Goal: Information Seeking & Learning: Learn about a topic

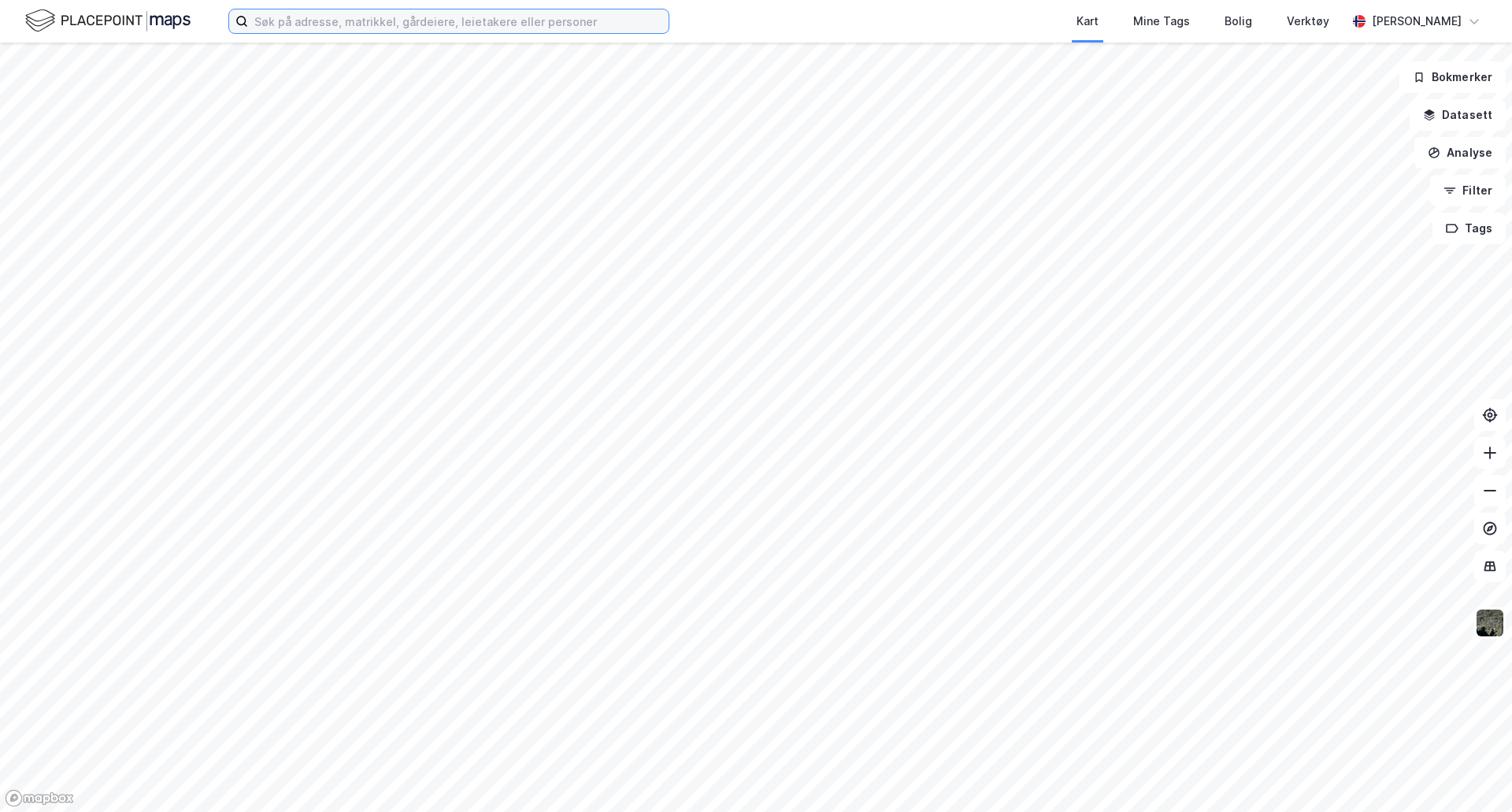
click at [491, 23] on input at bounding box center [458, 21] width 420 height 23
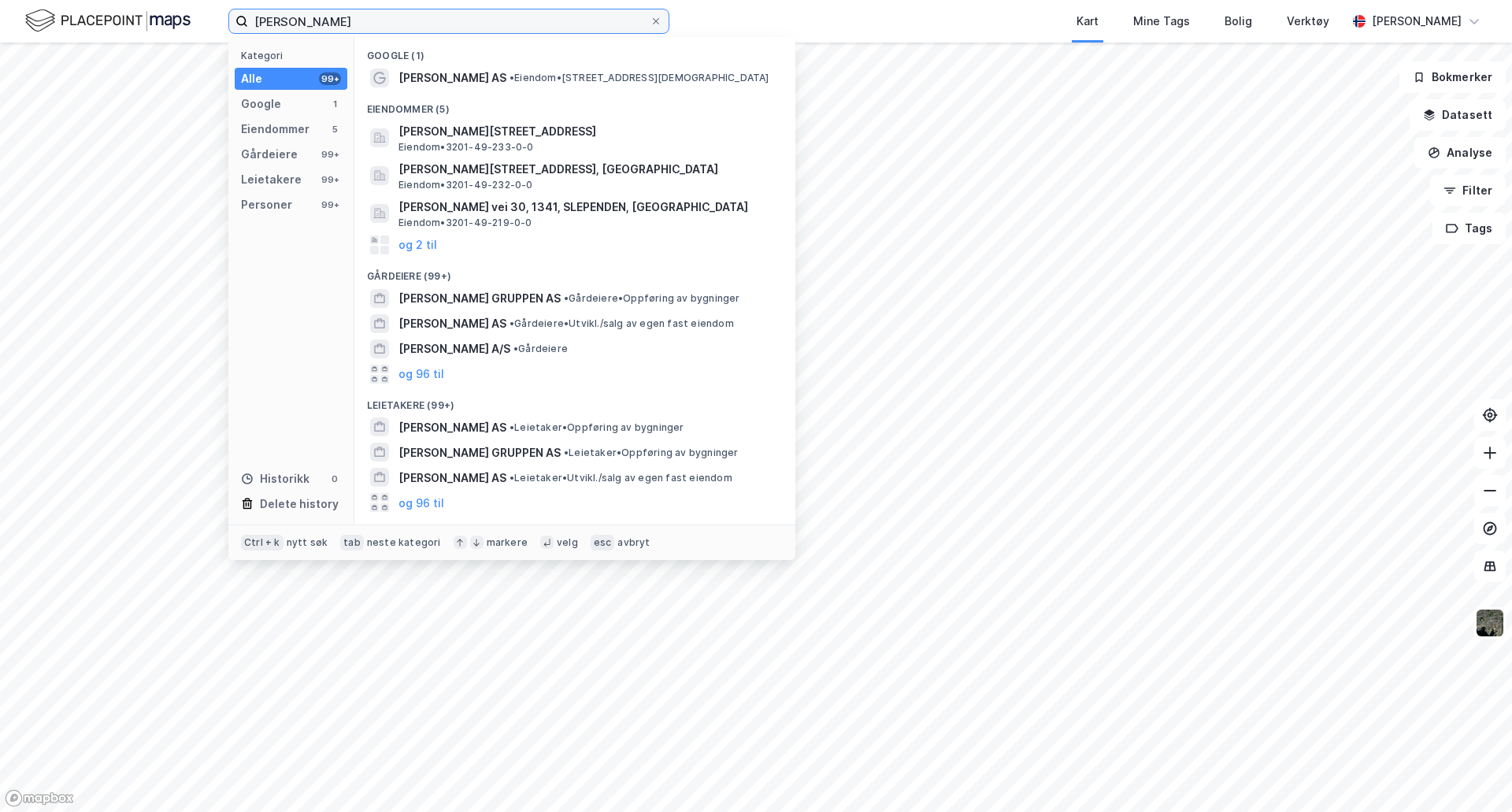
type input "[PERSON_NAME]"
click at [475, 294] on span "[PERSON_NAME] GRUPPEN AS" at bounding box center [480, 298] width 162 height 19
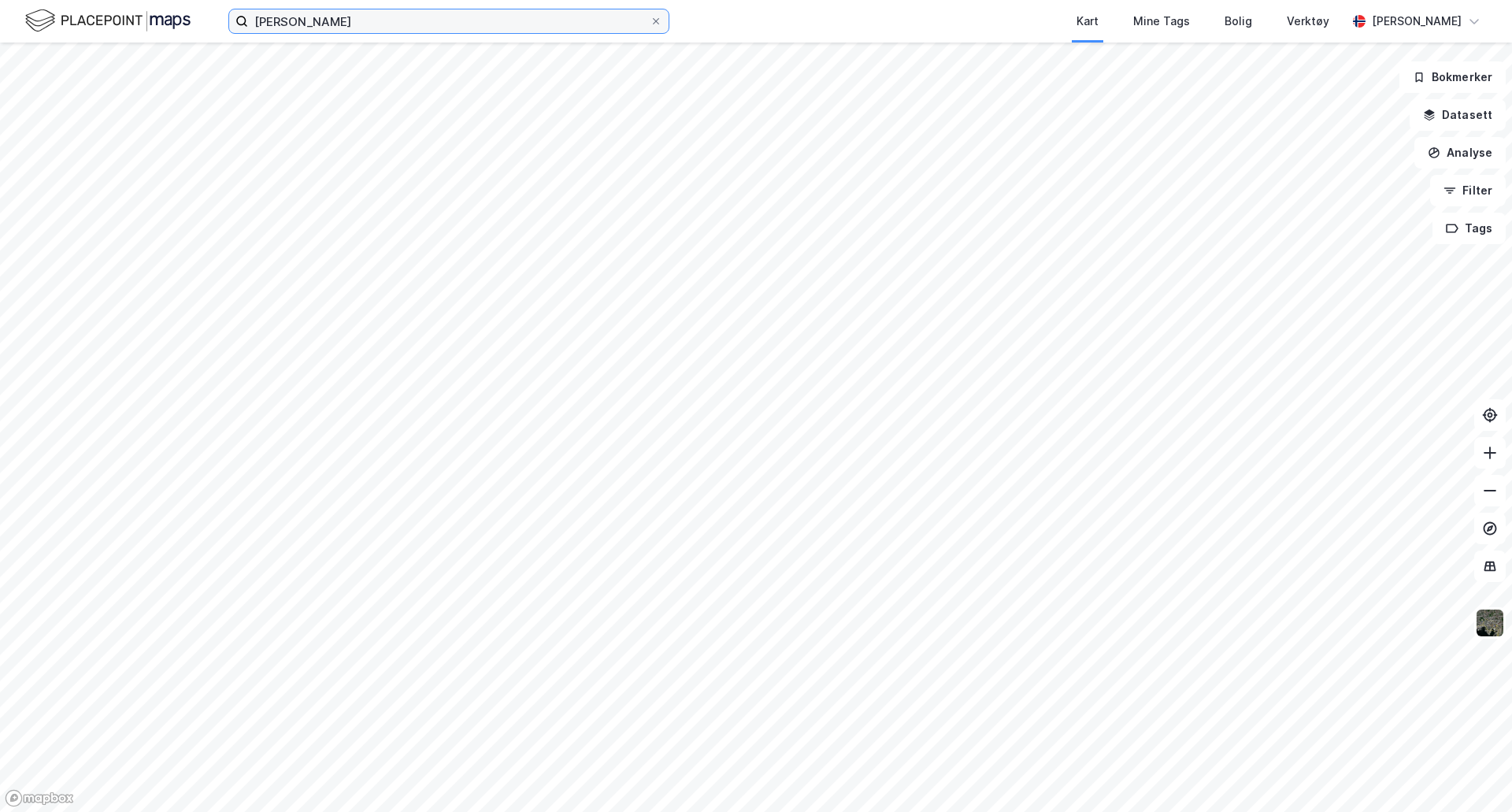
click at [332, 29] on input "[PERSON_NAME]" at bounding box center [449, 21] width 401 height 23
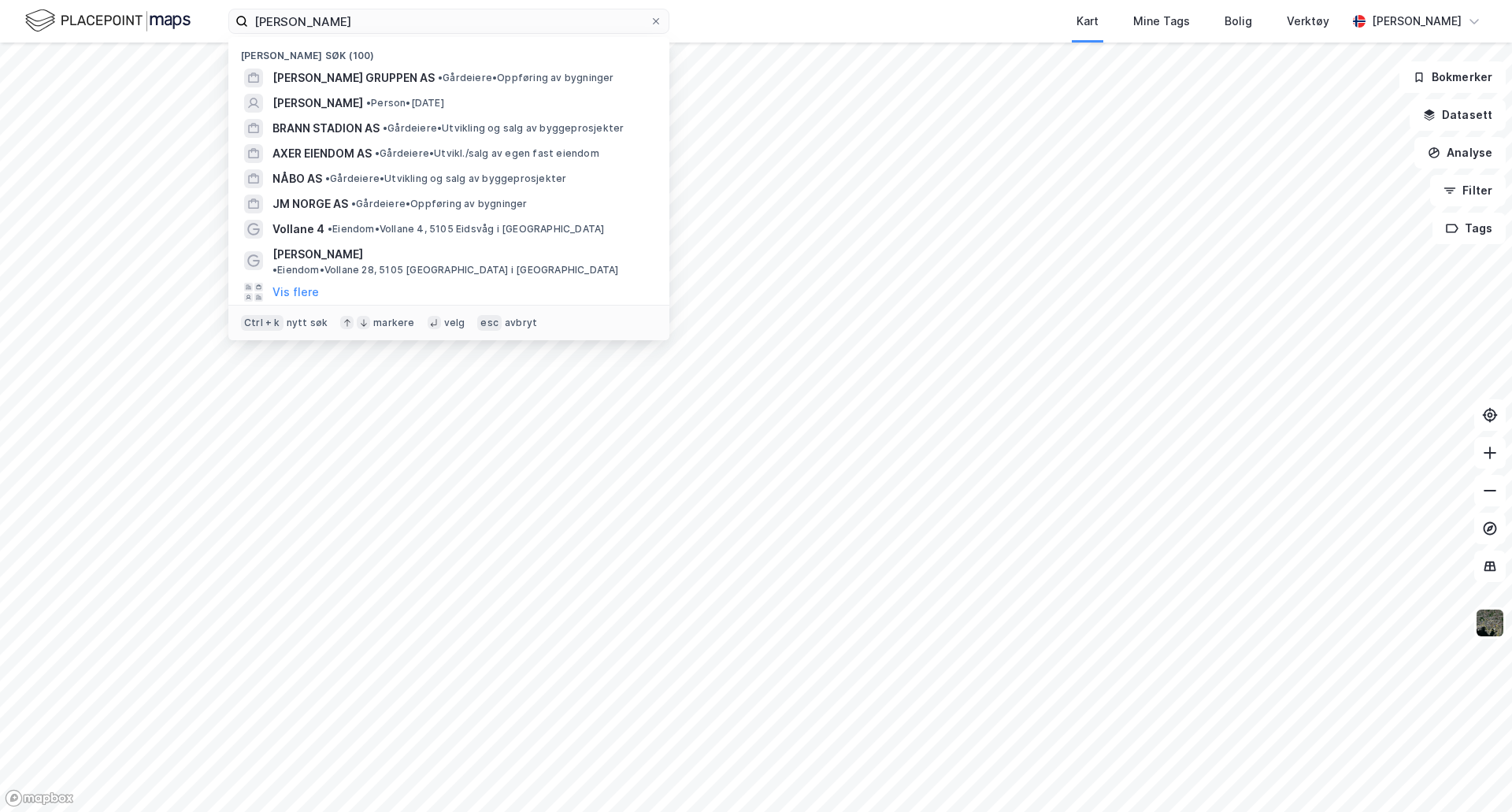
click at [357, 73] on span "[PERSON_NAME] GRUPPEN AS" at bounding box center [353, 78] width 162 height 19
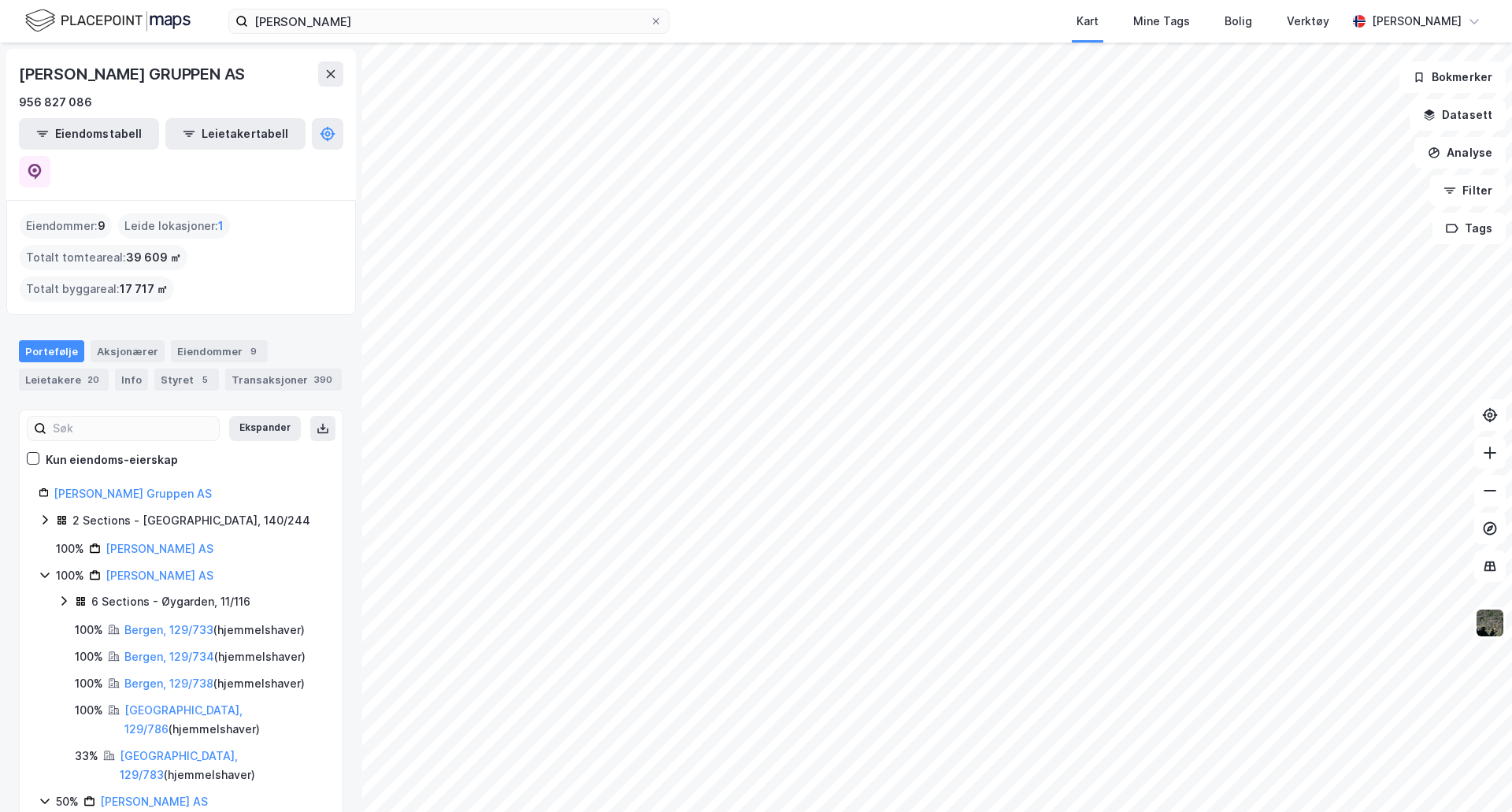
click at [241, 193] on div "[PERSON_NAME] GRUPPEN AS 956 827 086 Eiendomstabell Leietakertabell Eiendommer …" at bounding box center [756, 427] width 1512 height 770
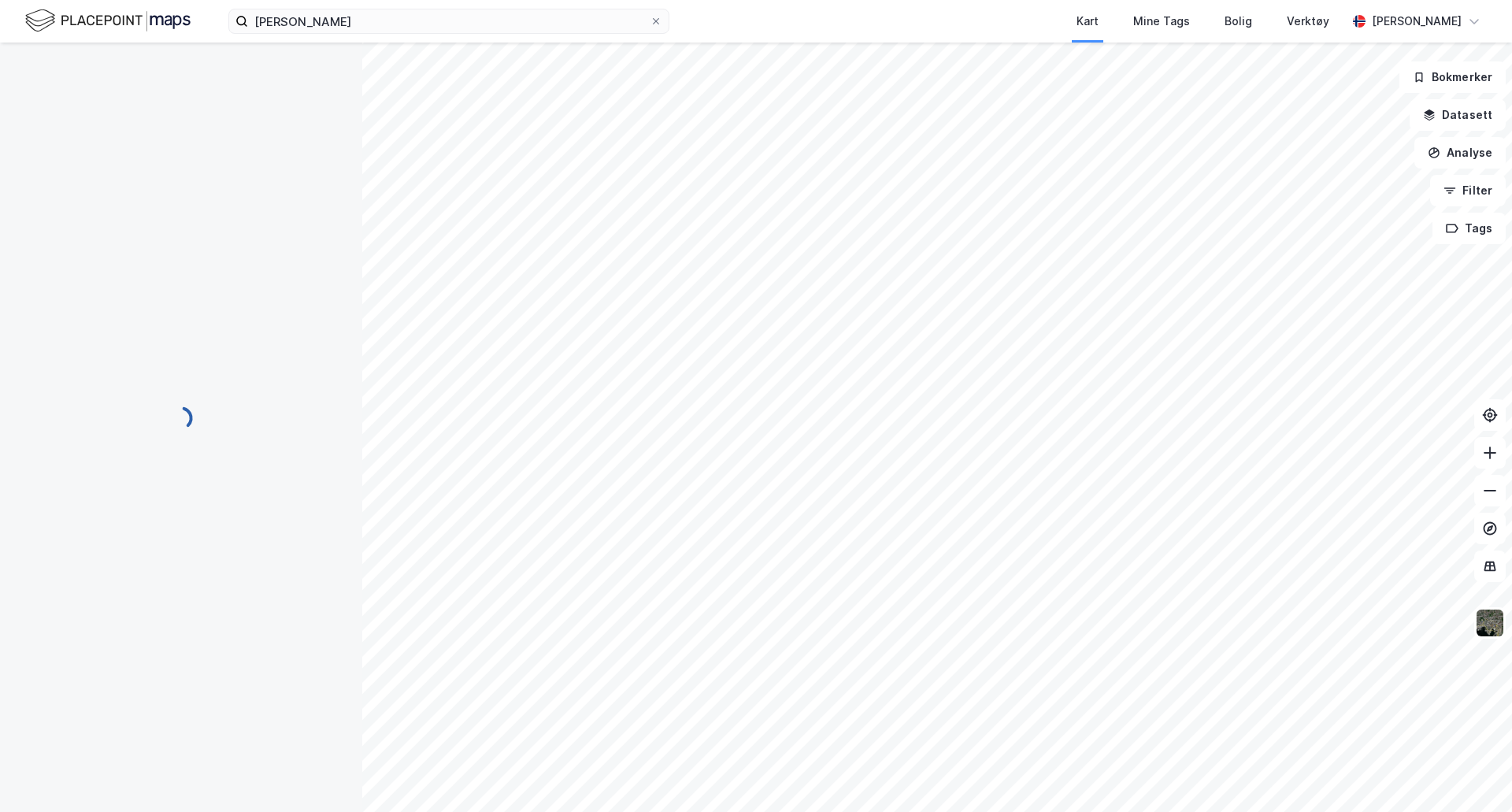
click at [132, 376] on div "Bokmerker Datasett Analyse Filter Tags" at bounding box center [756, 427] width 1512 height 770
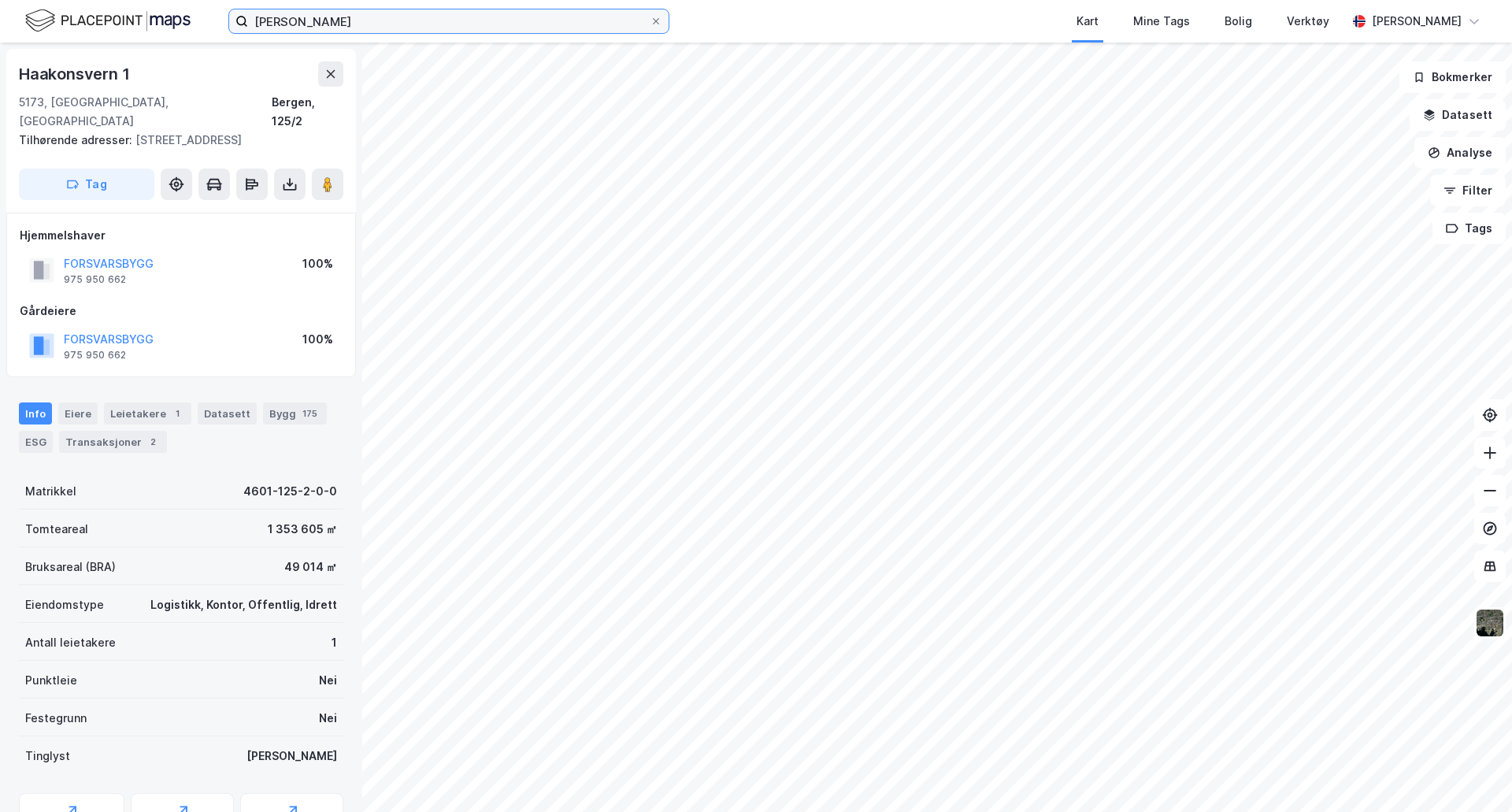
click at [353, 21] on input "[PERSON_NAME]" at bounding box center [449, 21] width 401 height 23
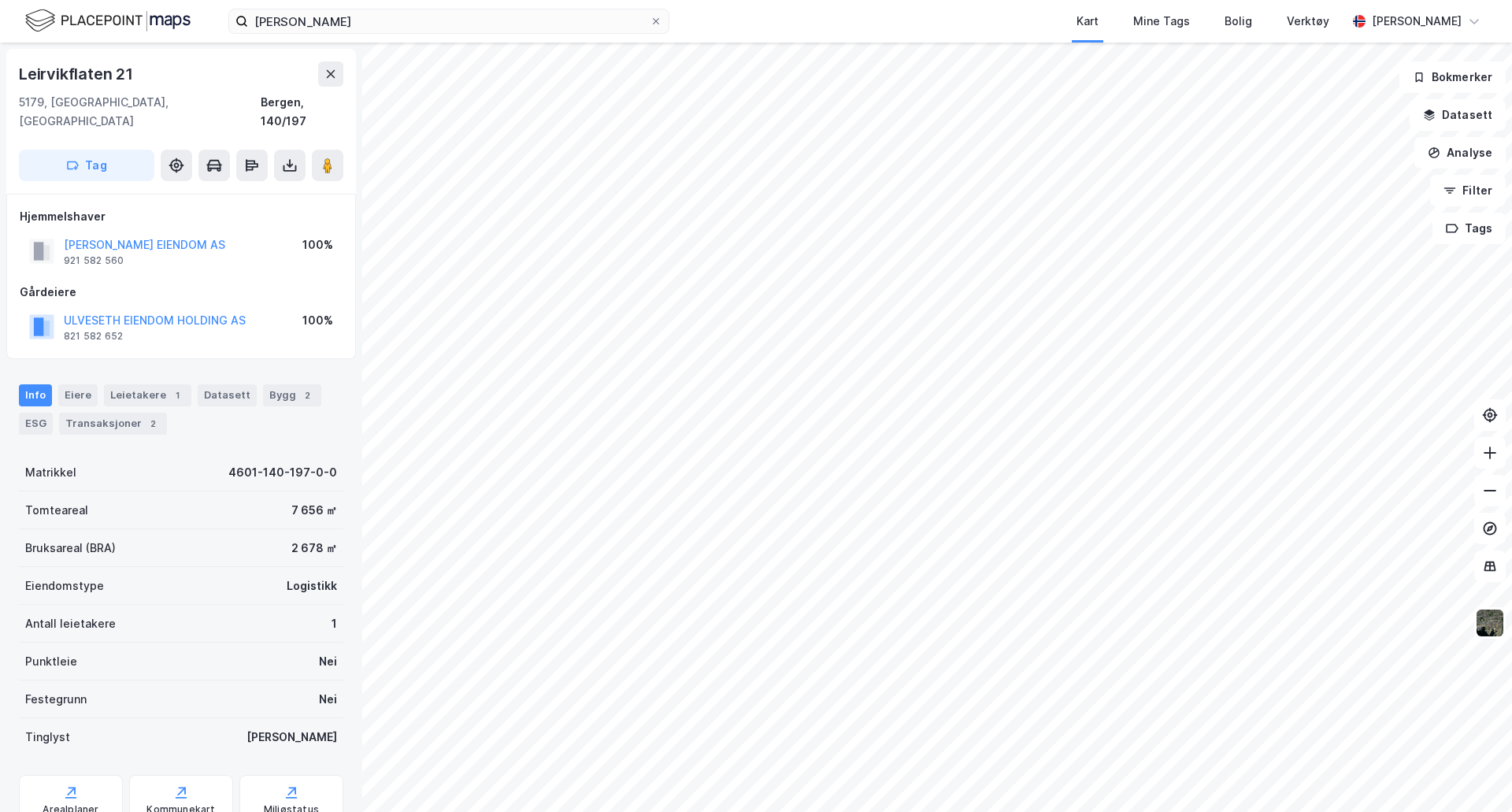
click at [128, 385] on div "Leietakere 1" at bounding box center [148, 395] width 87 height 22
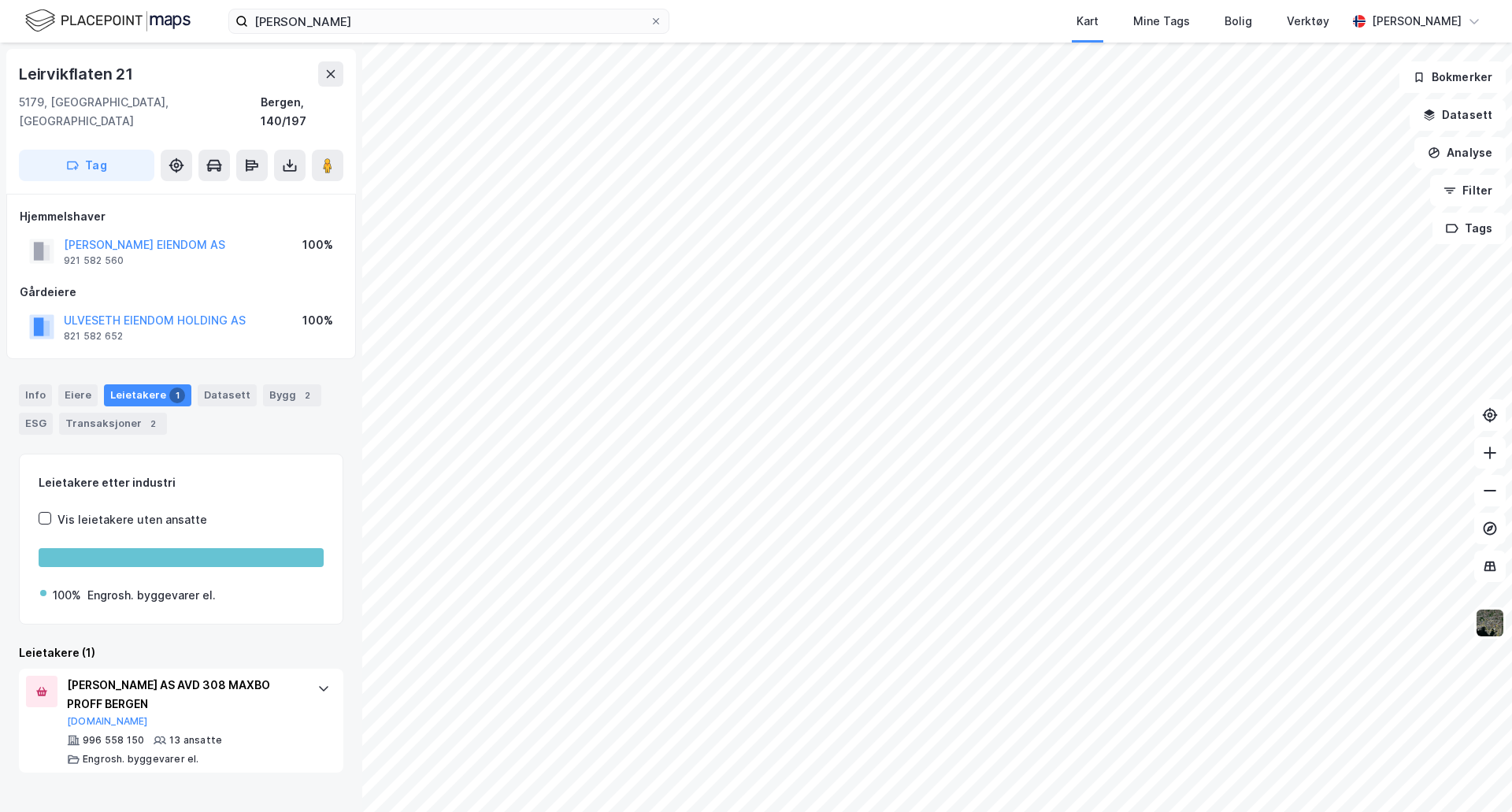
click at [1475, 120] on button "Datasett" at bounding box center [1458, 114] width 96 height 31
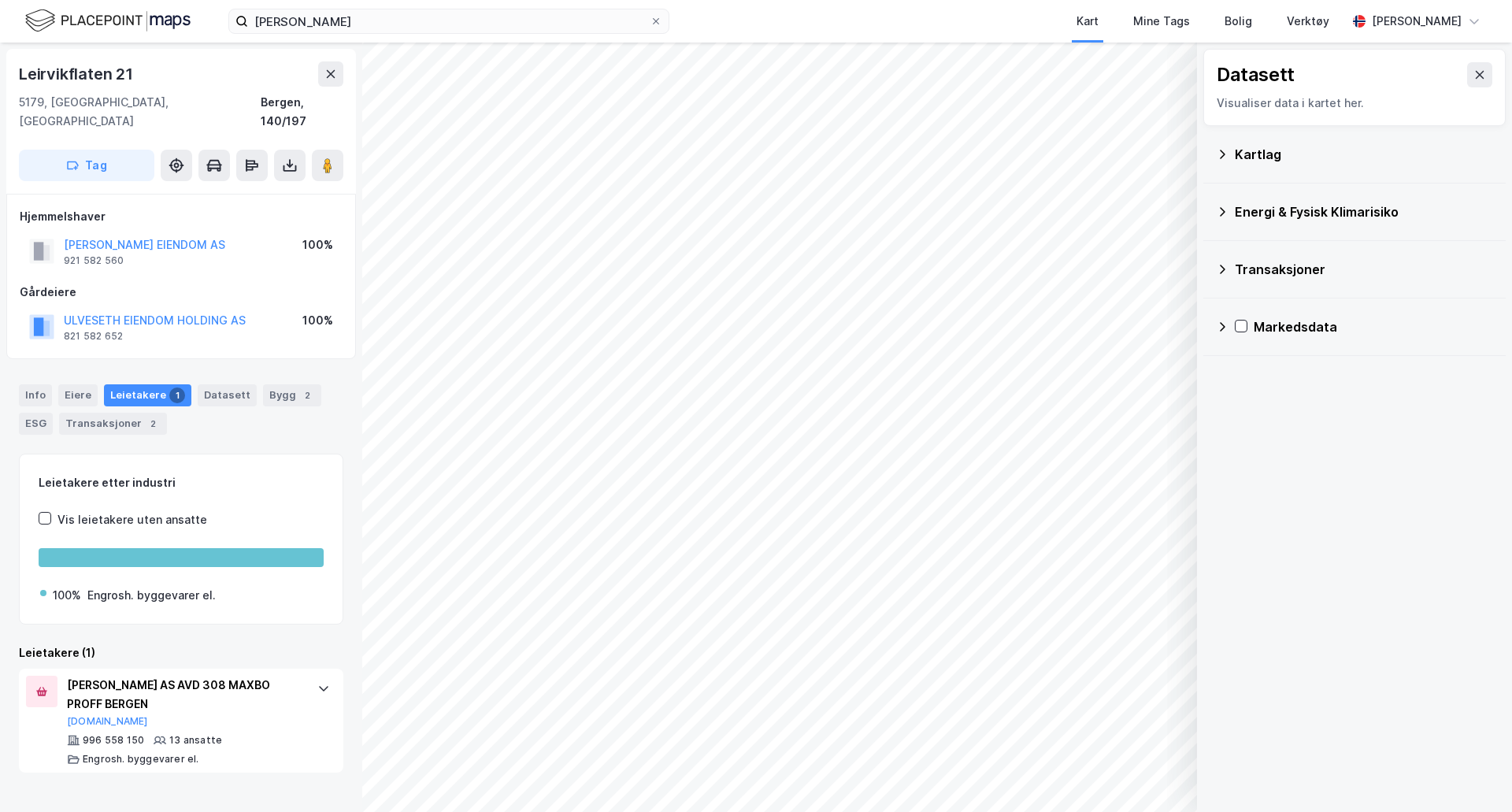
click at [1276, 161] on div "Kartlag" at bounding box center [1364, 153] width 259 height 19
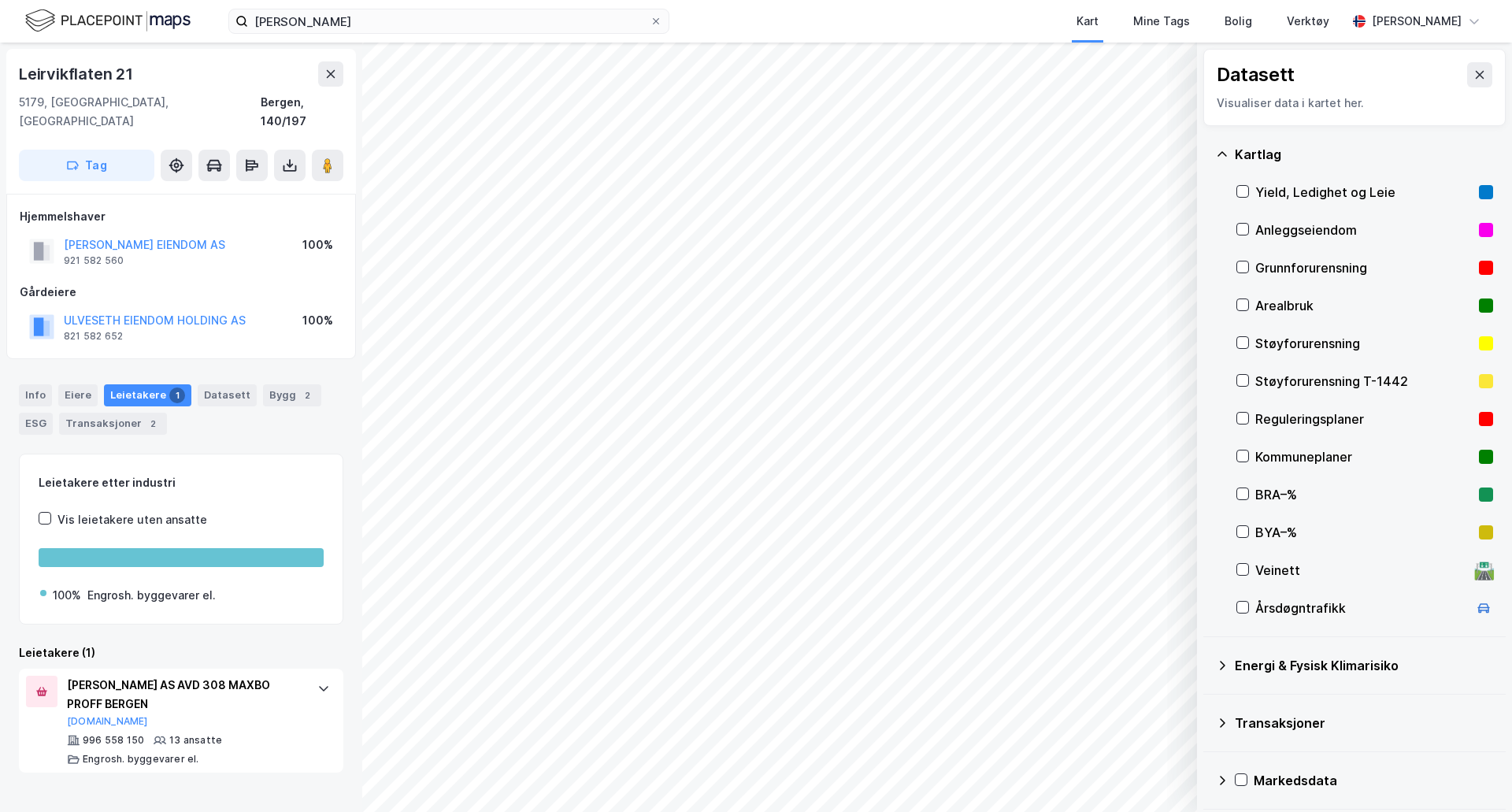
click at [1244, 192] on icon at bounding box center [1243, 192] width 9 height 5
click at [1474, 76] on icon at bounding box center [1480, 75] width 12 height 12
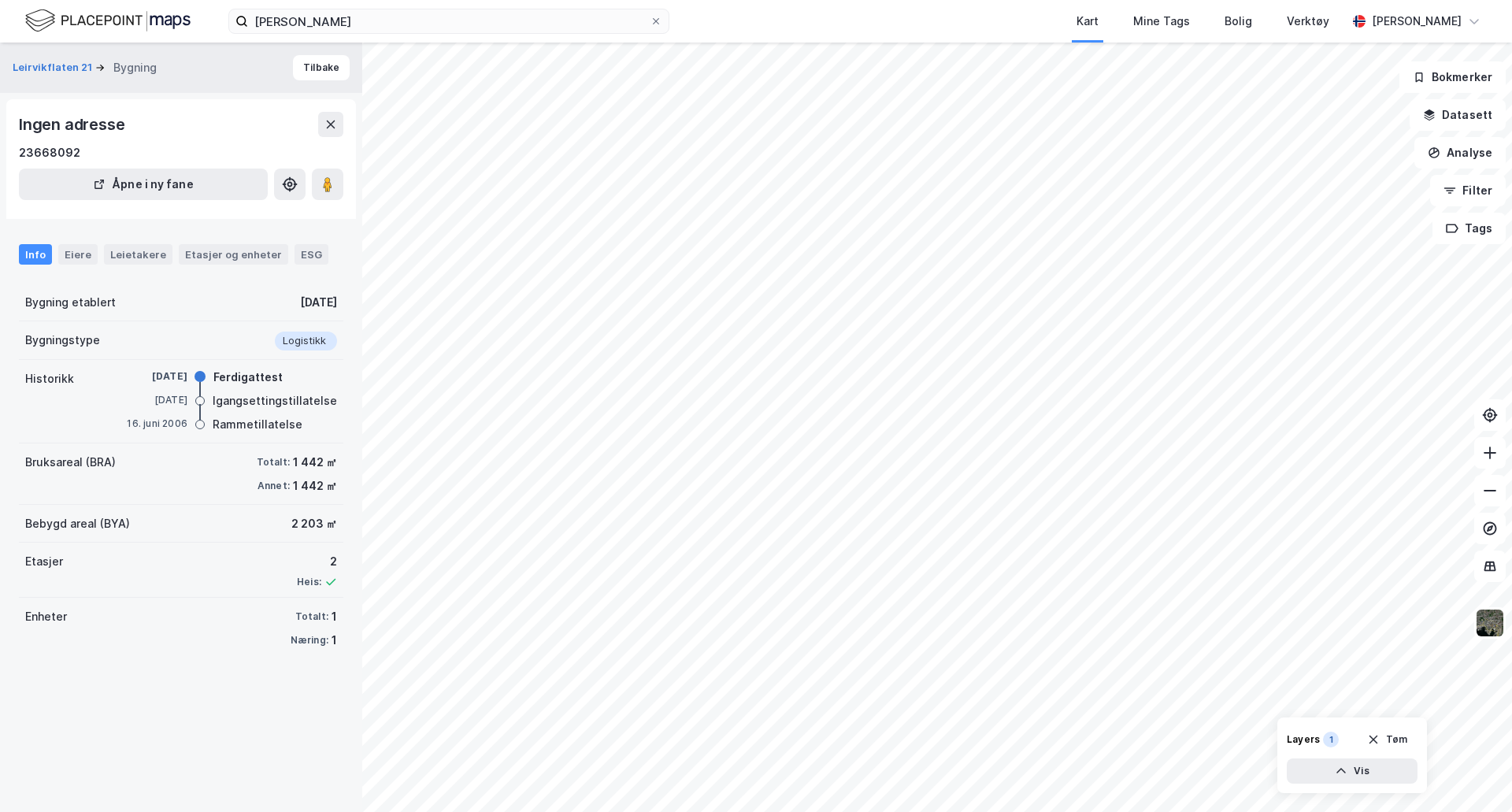
click at [128, 260] on div "Leietakere" at bounding box center [138, 254] width 69 height 21
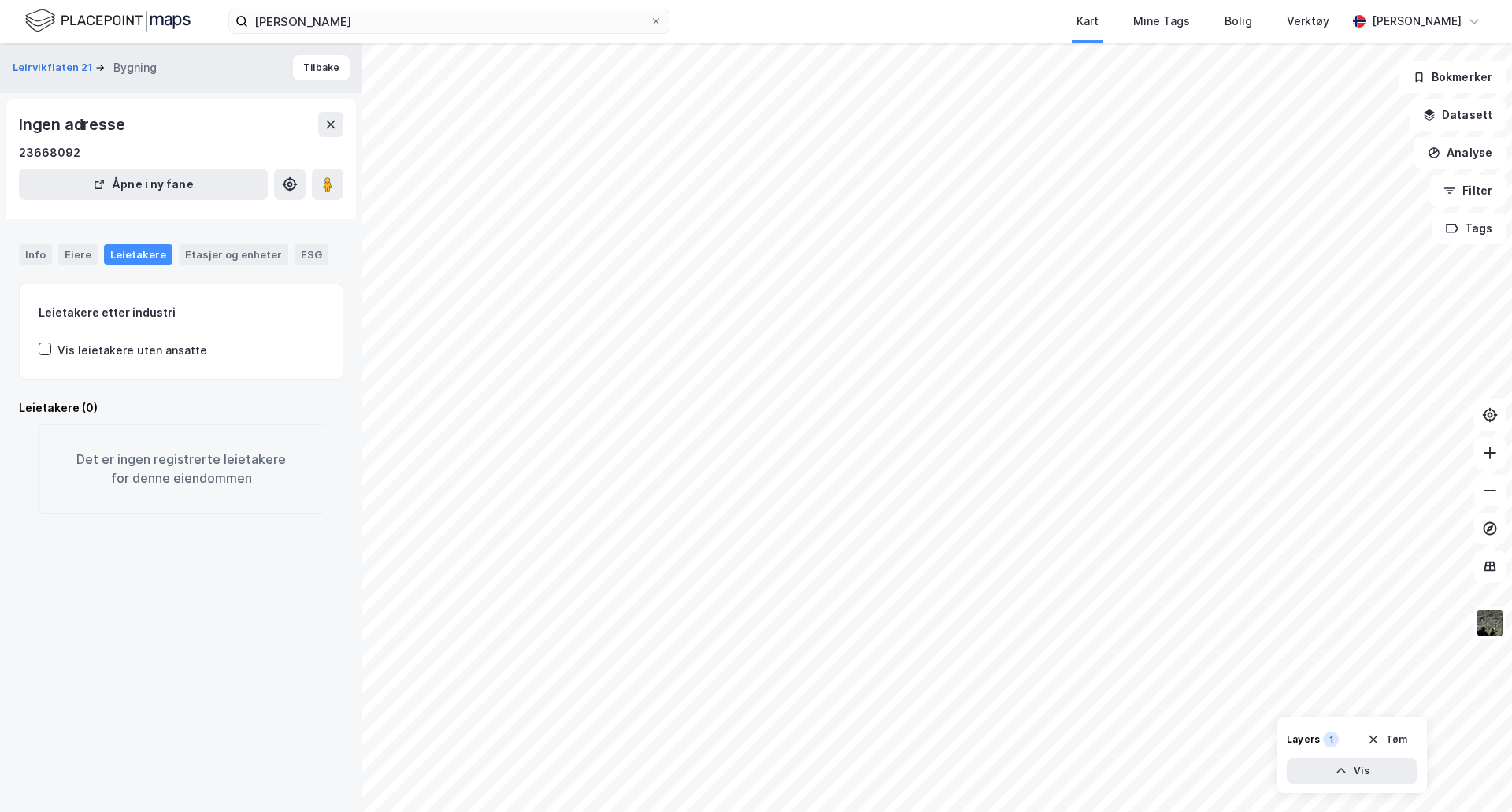
click at [67, 258] on div "Eiere" at bounding box center [78, 254] width 39 height 21
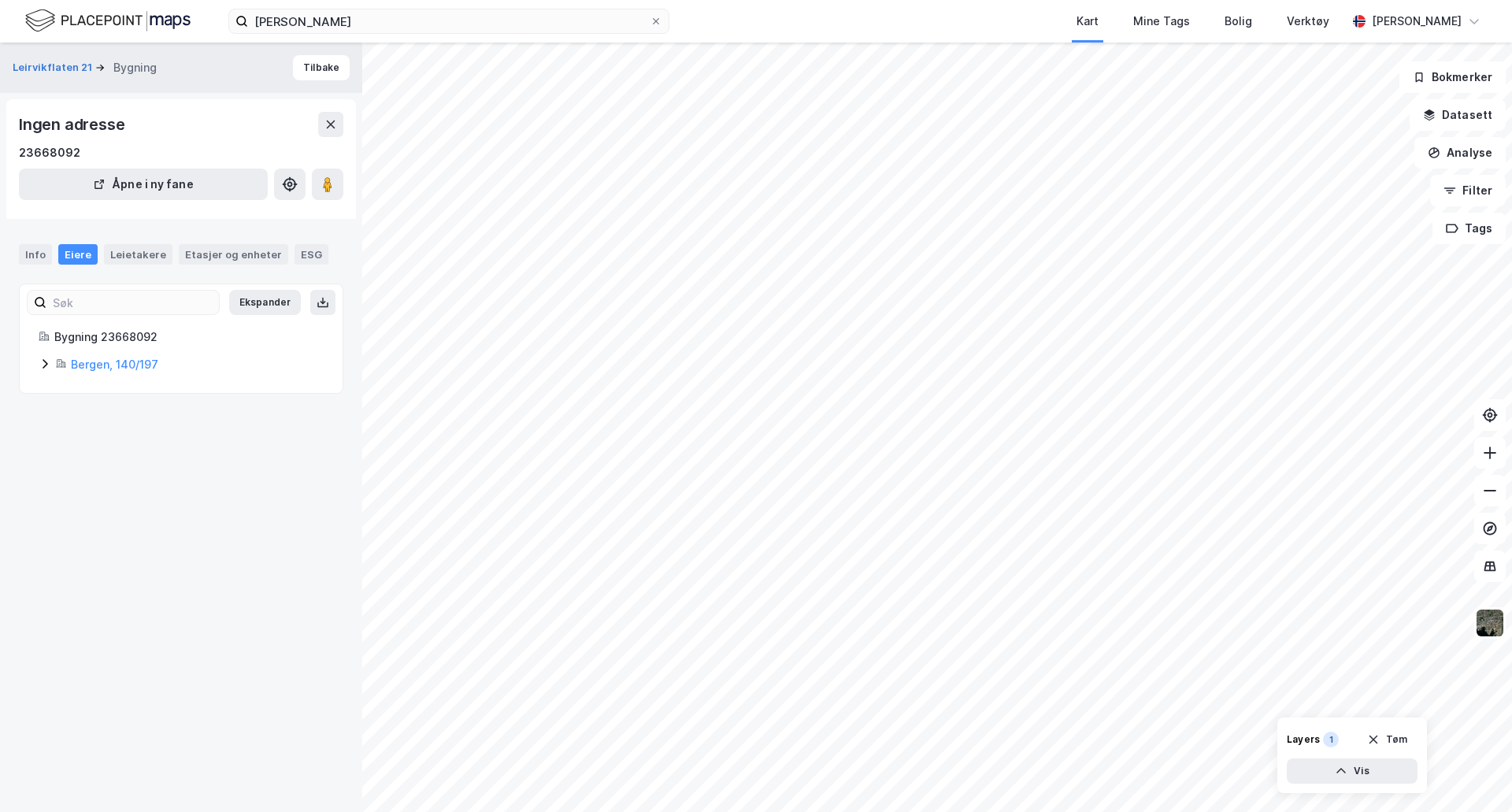
click at [35, 251] on div "Info" at bounding box center [35, 254] width 33 height 21
